Goal: Complete application form

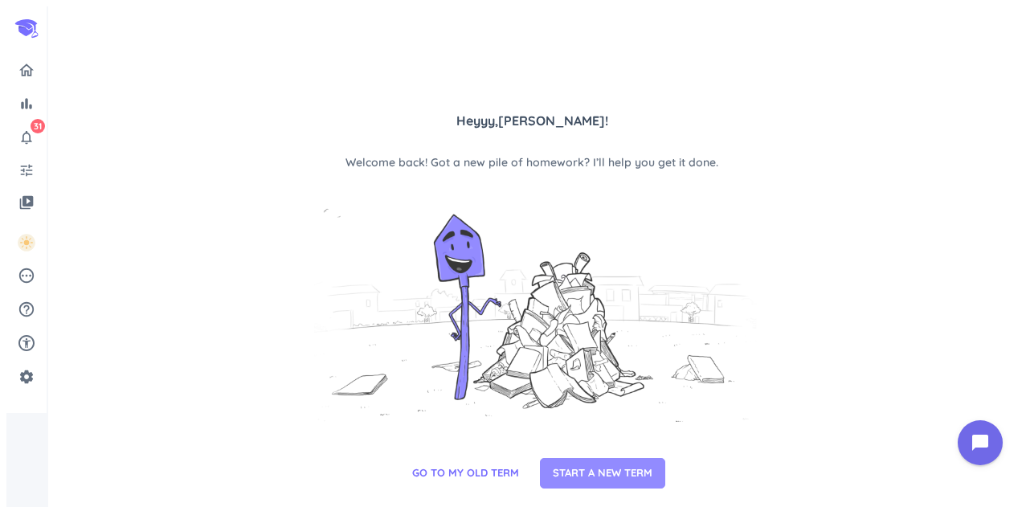
click at [613, 478] on span "START A NEW TERM" at bounding box center [603, 473] width 100 height 16
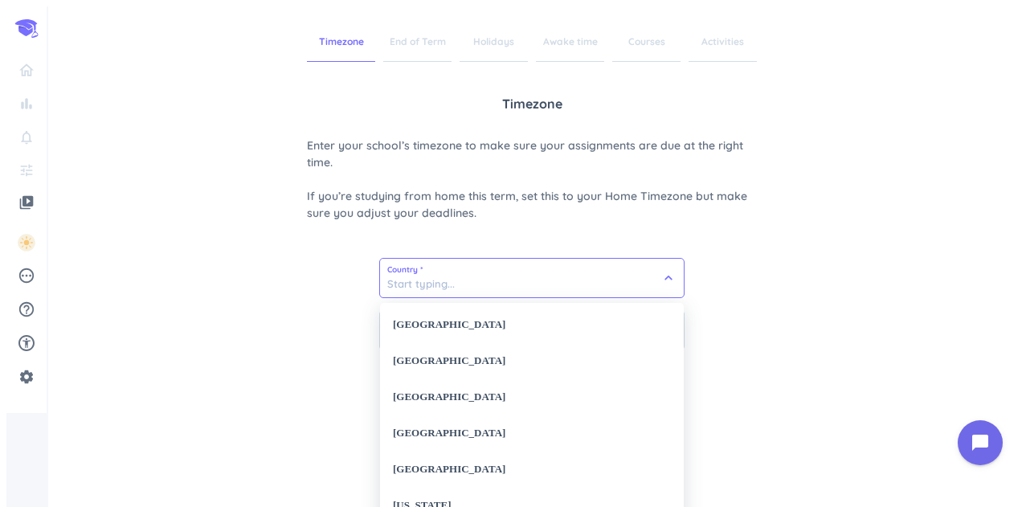
click at [614, 277] on input at bounding box center [532, 278] width 304 height 39
click at [504, 322] on div "[GEOGRAPHIC_DATA]" at bounding box center [532, 325] width 304 height 36
type input "[GEOGRAPHIC_DATA]"
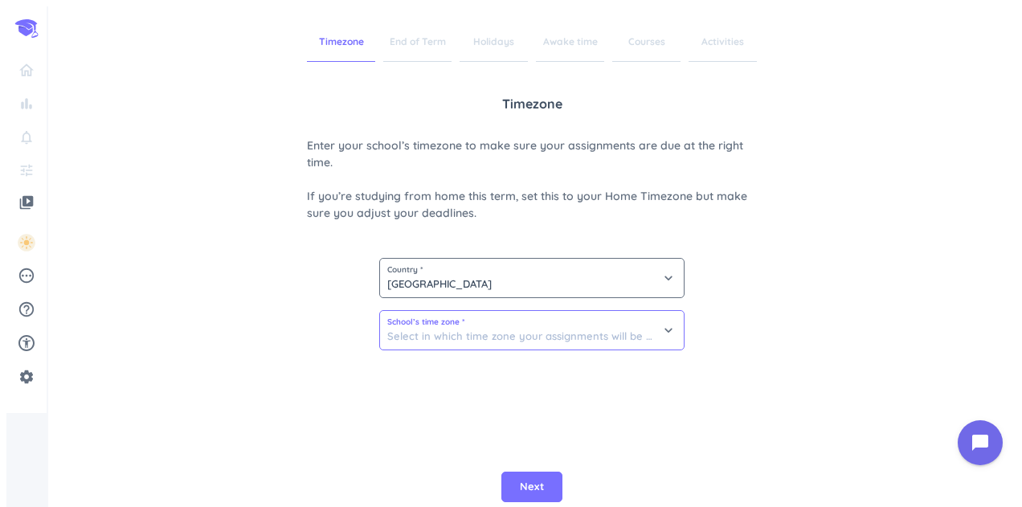
click at [521, 333] on input at bounding box center [532, 330] width 304 height 39
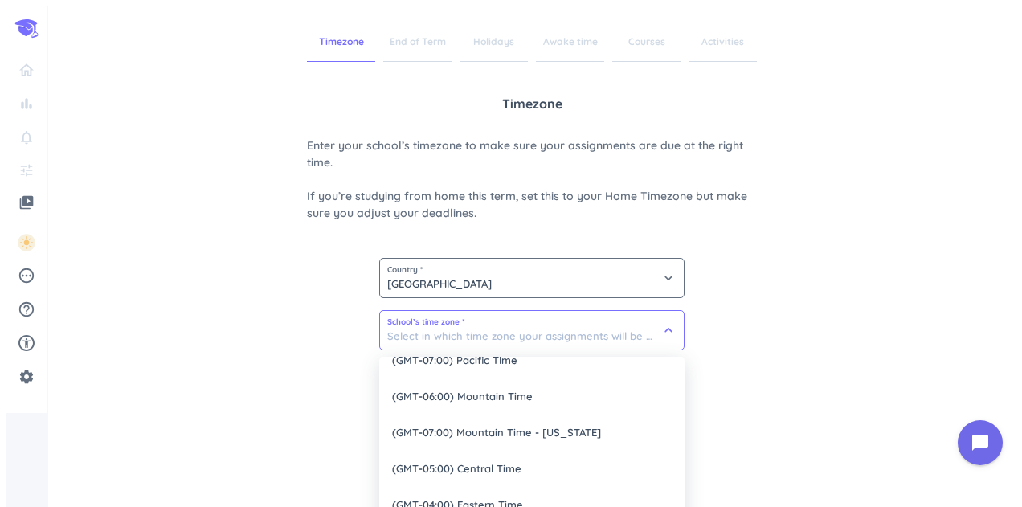
scroll to position [8, 0]
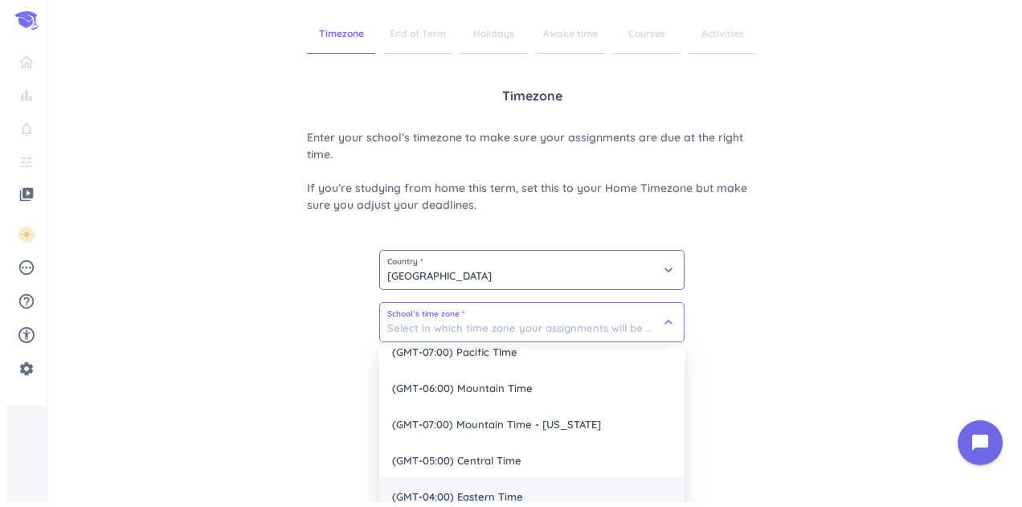
click at [488, 495] on span "(GMT-04:00) Eastern Time" at bounding box center [531, 496] width 305 height 36
type input "(GMT-04:00) Eastern Time"
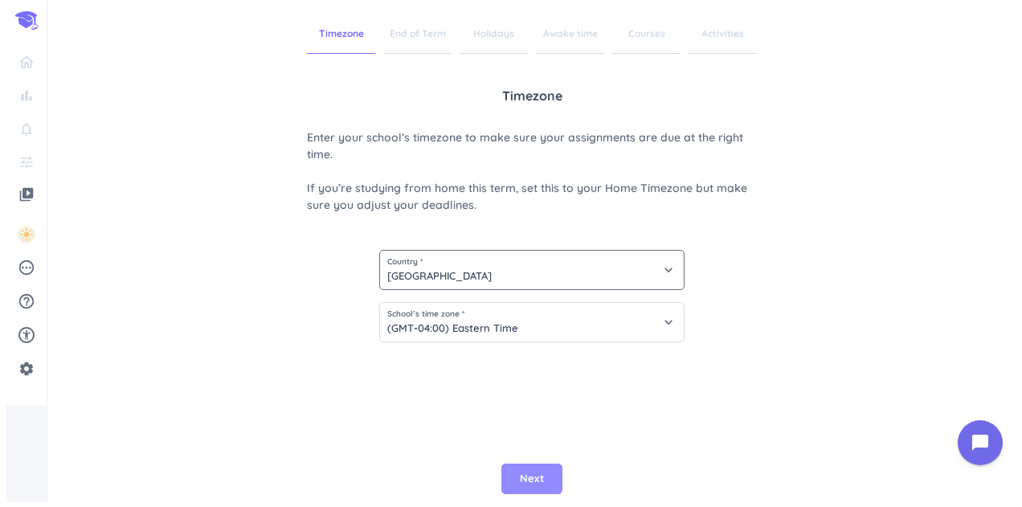
click at [533, 471] on span "Next" at bounding box center [532, 479] width 24 height 16
